Goal: Information Seeking & Learning: Learn about a topic

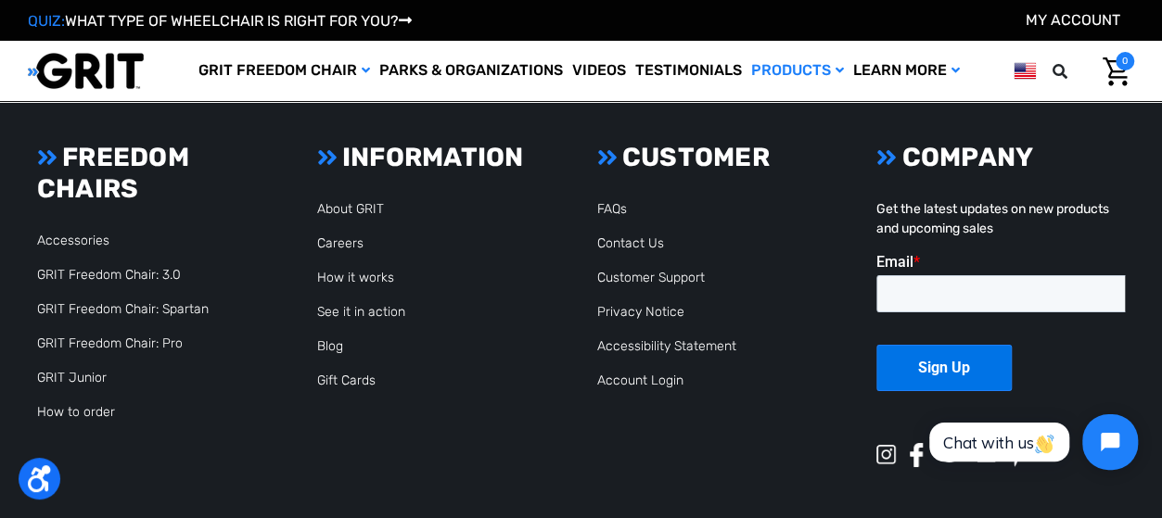
scroll to position [3228, 0]
click at [106, 267] on link "GRIT Freedom Chair: 3.0" at bounding box center [109, 275] width 144 height 16
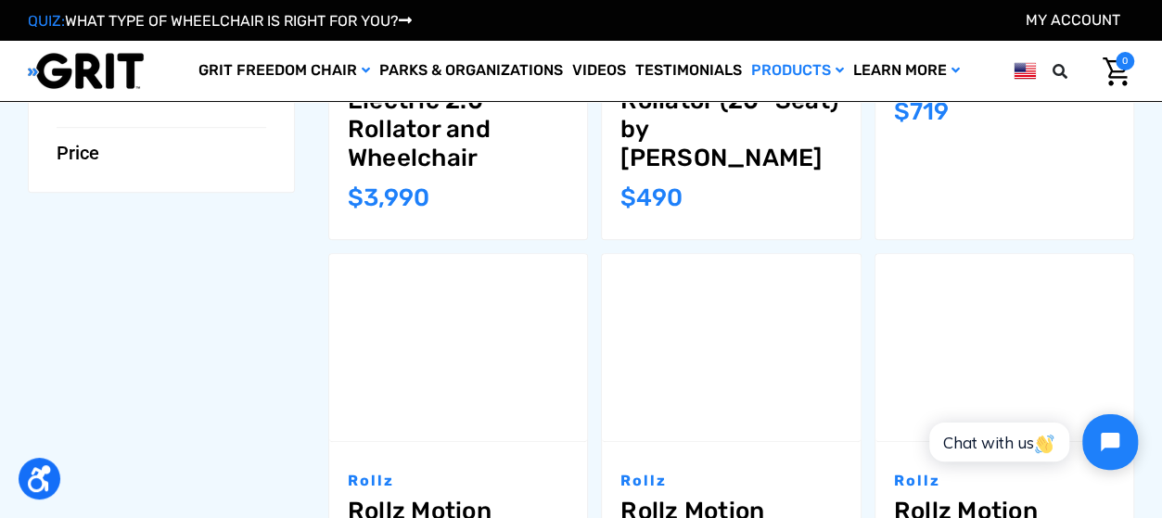
scroll to position [541, 0]
